Goal: Browse casually

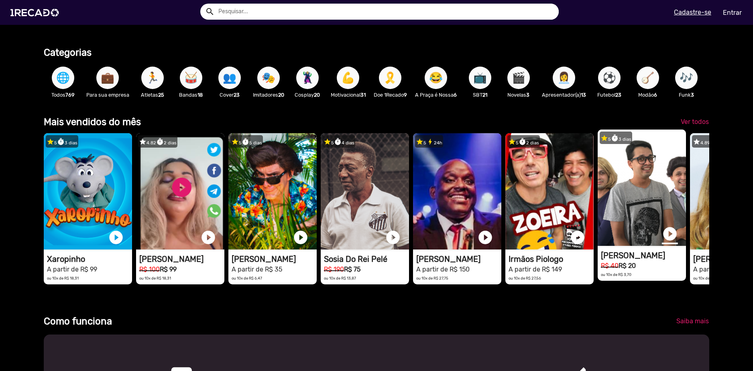
click at [667, 236] on link "play_circle_filled" at bounding box center [670, 234] width 16 height 16
click at [673, 238] on link "pause_circle" at bounding box center [670, 234] width 16 height 16
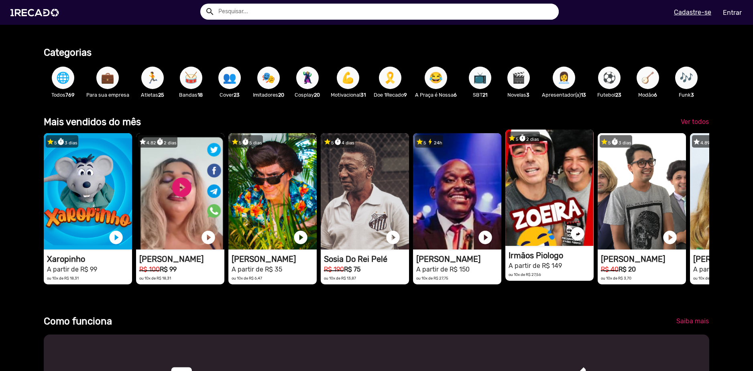
drag, startPoint x: 681, startPoint y: 170, endPoint x: 561, endPoint y: 162, distance: 120.3
click at [533, 169] on div "star 5 timer 3 dias 1RECADO vídeos dedicados para fãs e empresas play_circle_fi…" at bounding box center [377, 208] width 666 height 159
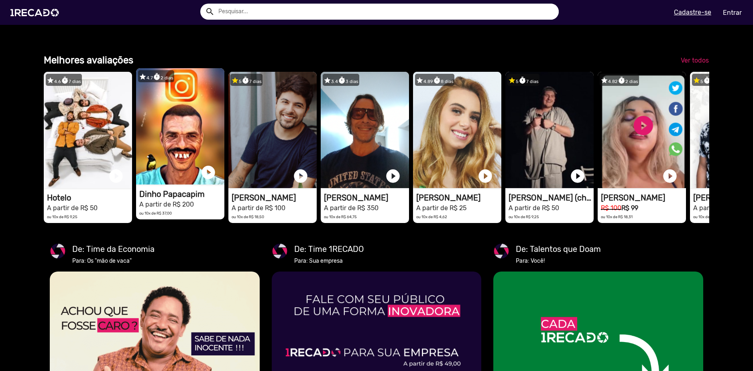
scroll to position [0, 0]
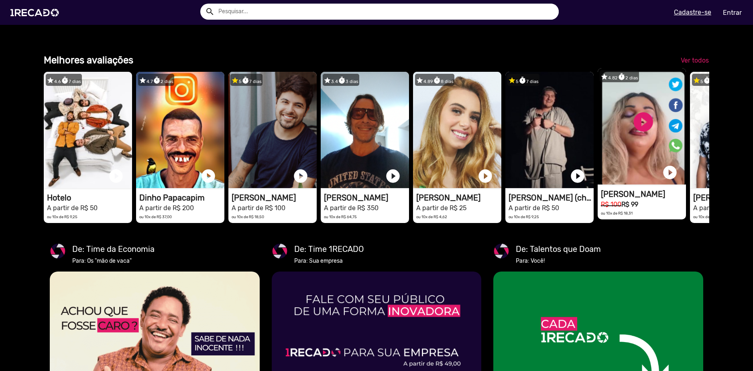
drag, startPoint x: 695, startPoint y: 175, endPoint x: 598, endPoint y: 222, distance: 108.3
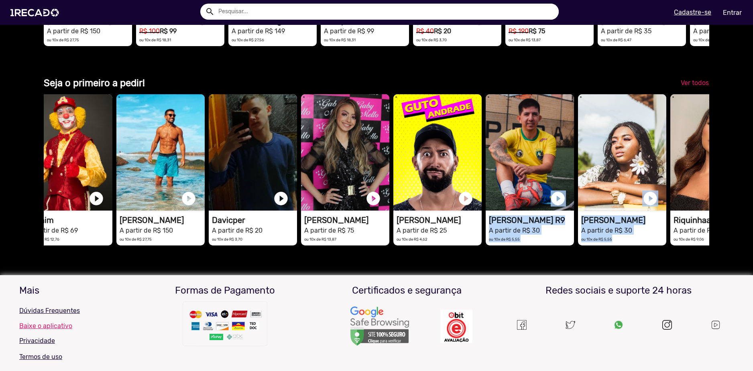
scroll to position [0, 263]
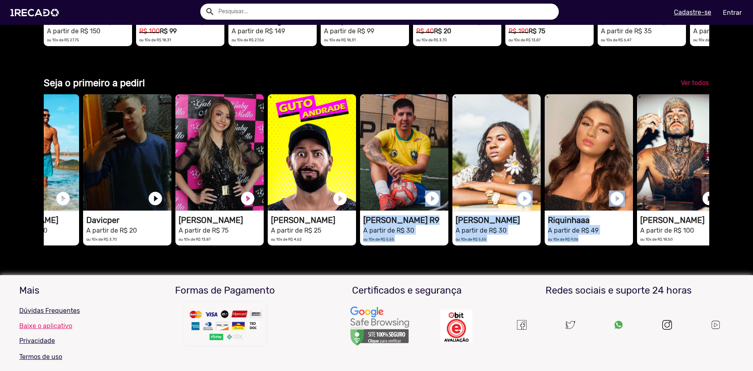
drag, startPoint x: 687, startPoint y: 209, endPoint x: 706, endPoint y: 146, distance: 65.8
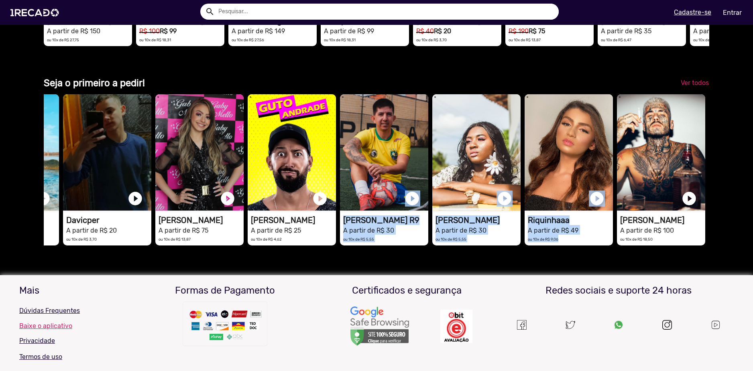
scroll to position [0, 1494]
drag, startPoint x: 693, startPoint y: 151, endPoint x: 753, endPoint y: 167, distance: 62.3
click at [753, 167] on mat-sidenav-content "Encontre o talento que faz a trilha sonora da sua vida. [PERSON_NAME] - [PERSON…" at bounding box center [376, 185] width 753 height 371
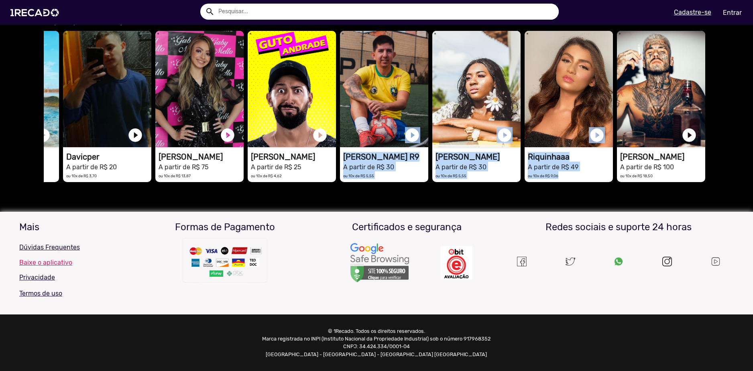
scroll to position [0, 0]
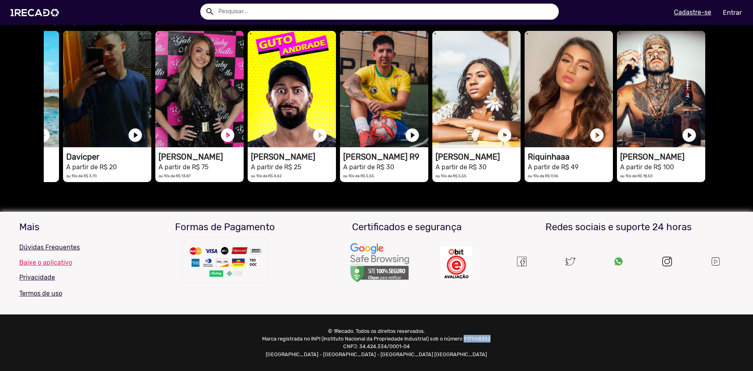
drag, startPoint x: 391, startPoint y: 339, endPoint x: 361, endPoint y: 338, distance: 29.7
click at [361, 338] on p "© 1Recado. Todos os direitos reservados. Marca registrada no INPI (Instituto Na…" at bounding box center [376, 343] width 229 height 31
copy p "917968352"
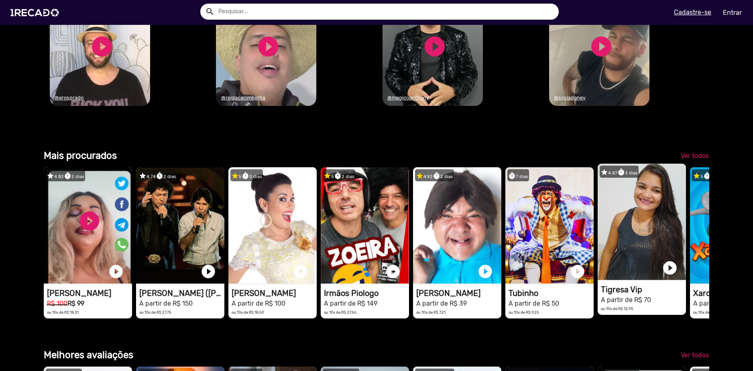
scroll to position [1013, 0]
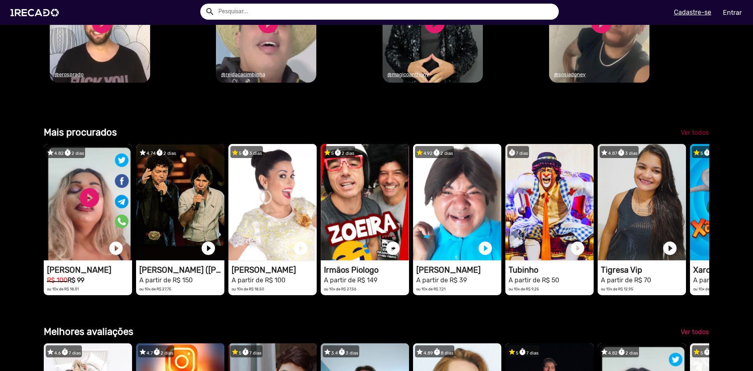
click at [694, 140] on link "Ver todos" at bounding box center [694, 133] width 41 height 14
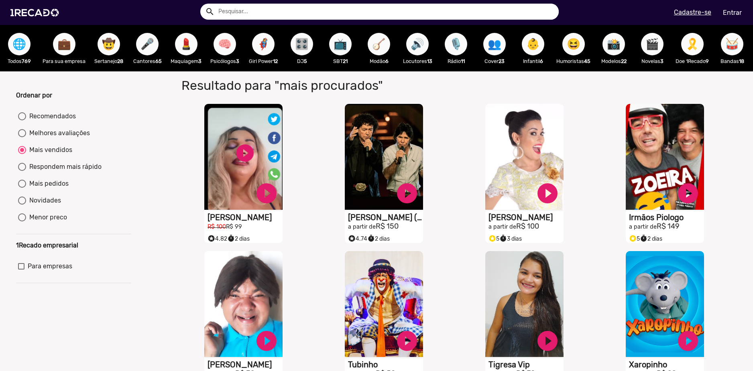
click at [19, 41] on span "🌐" at bounding box center [19, 44] width 14 height 22
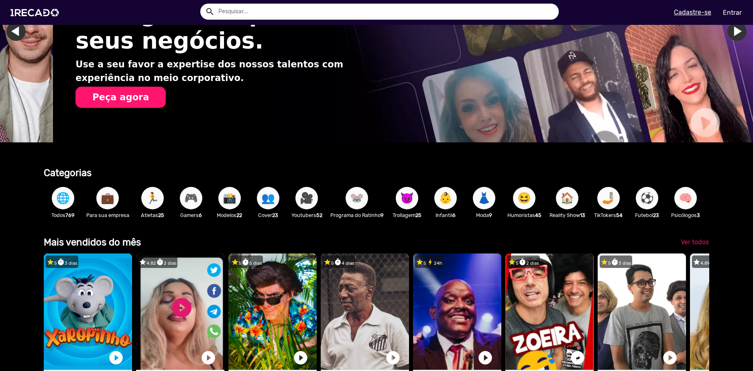
scroll to position [0, 747]
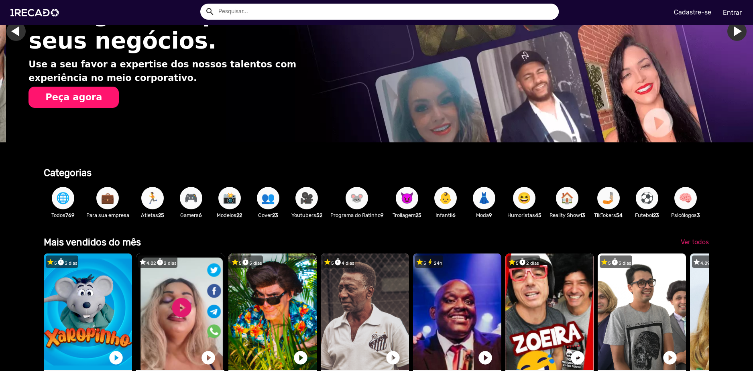
click at [149, 195] on span "🏃" at bounding box center [153, 198] width 14 height 22
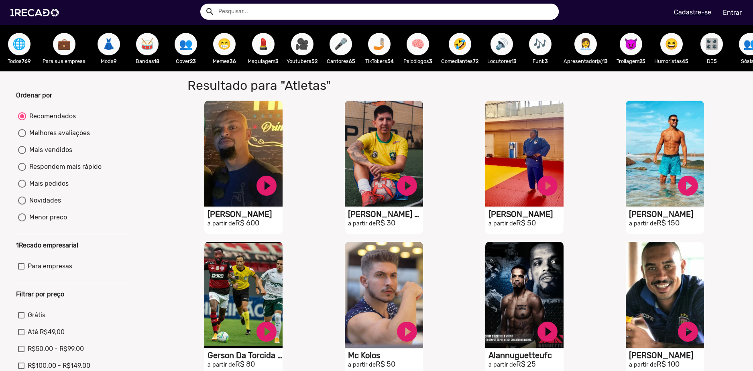
click at [309, 47] on span "🎥" at bounding box center [302, 44] width 14 height 22
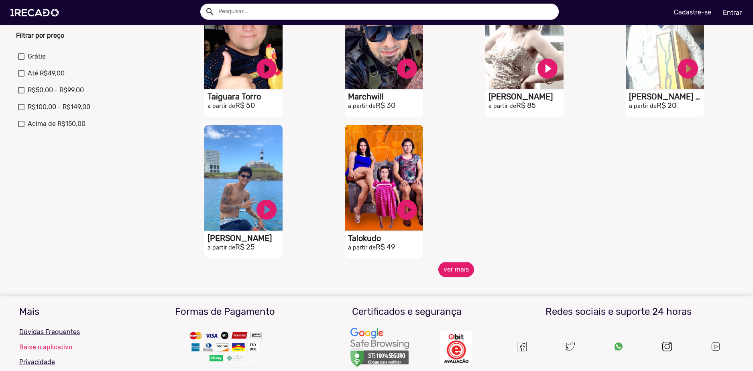
scroll to position [281, 0]
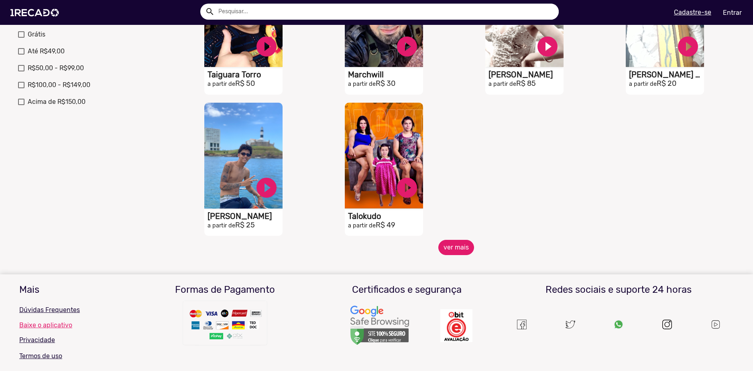
click at [448, 253] on button "ver mais" at bounding box center [456, 247] width 36 height 15
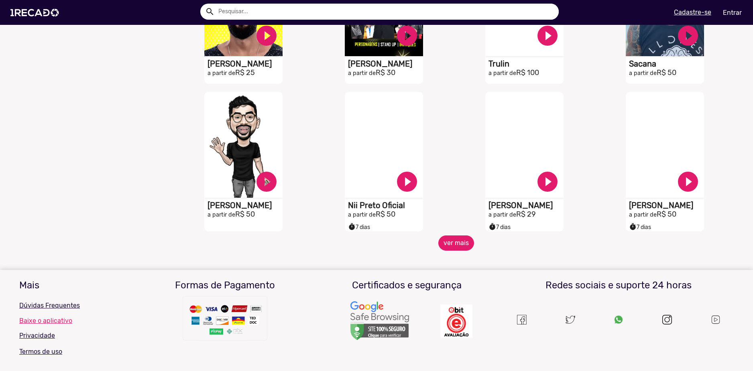
scroll to position [602, 0]
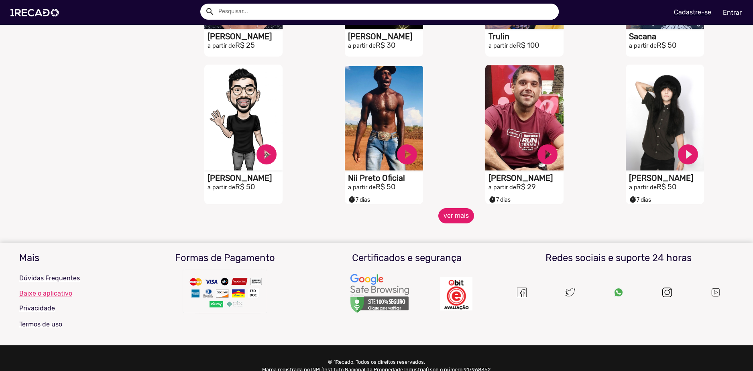
click at [447, 224] on button "ver mais" at bounding box center [456, 215] width 36 height 15
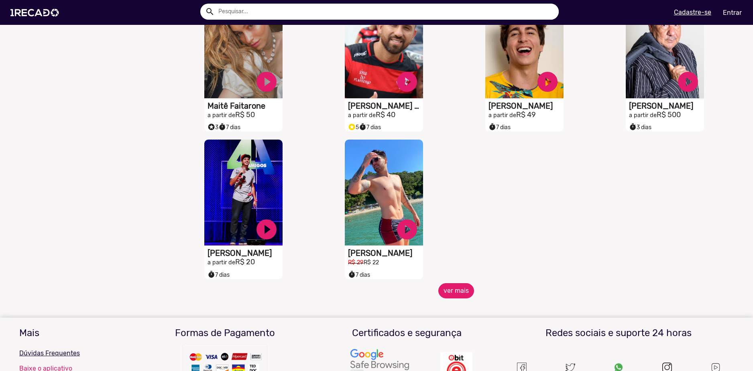
scroll to position [1004, 0]
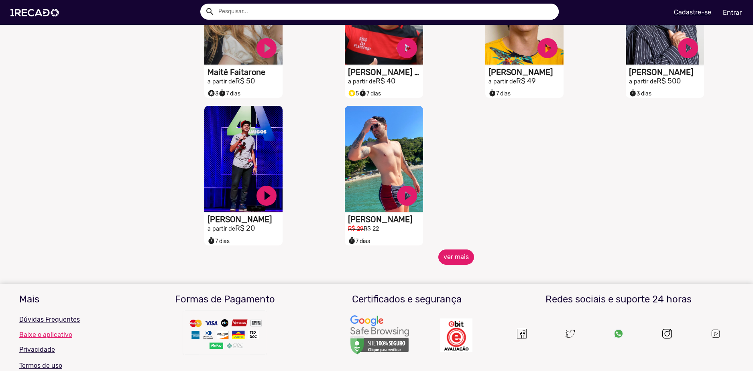
click at [448, 259] on button "ver mais" at bounding box center [456, 257] width 36 height 15
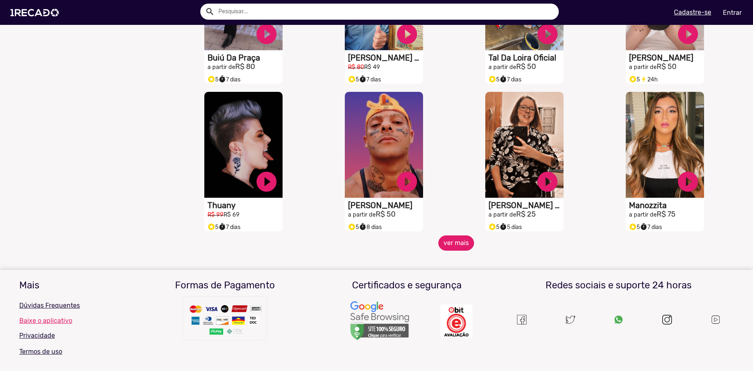
scroll to position [1325, 0]
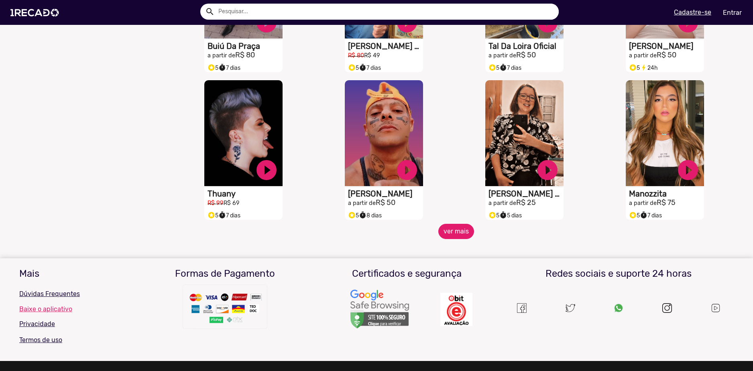
click at [449, 238] on button "ver mais" at bounding box center [456, 231] width 36 height 15
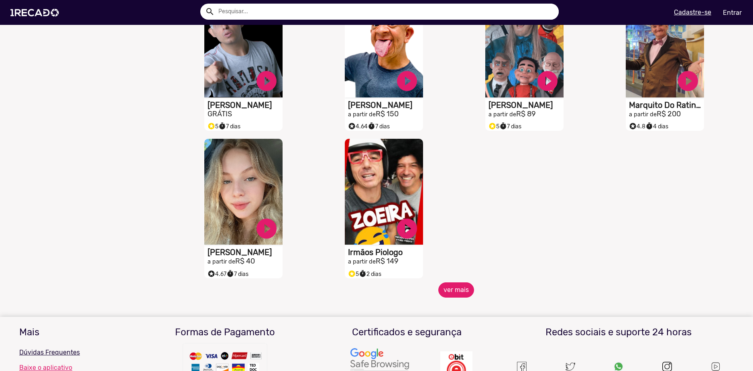
scroll to position [1726, 0]
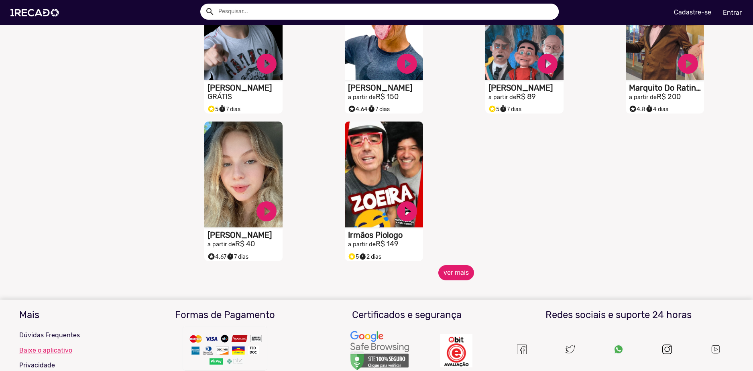
click at [438, 279] on button "ver mais" at bounding box center [456, 272] width 36 height 15
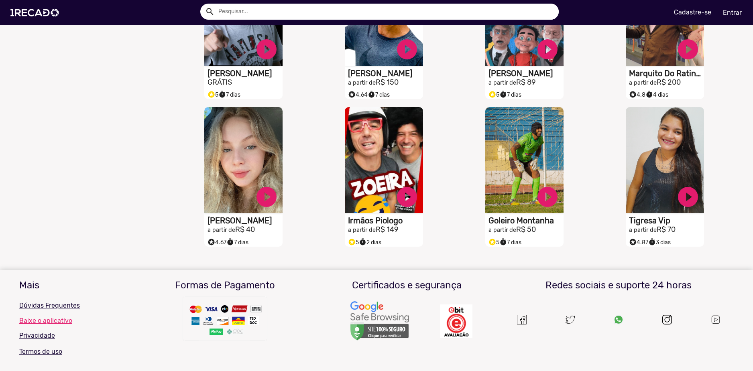
scroll to position [1766, 0]
